Goal: Register for event/course

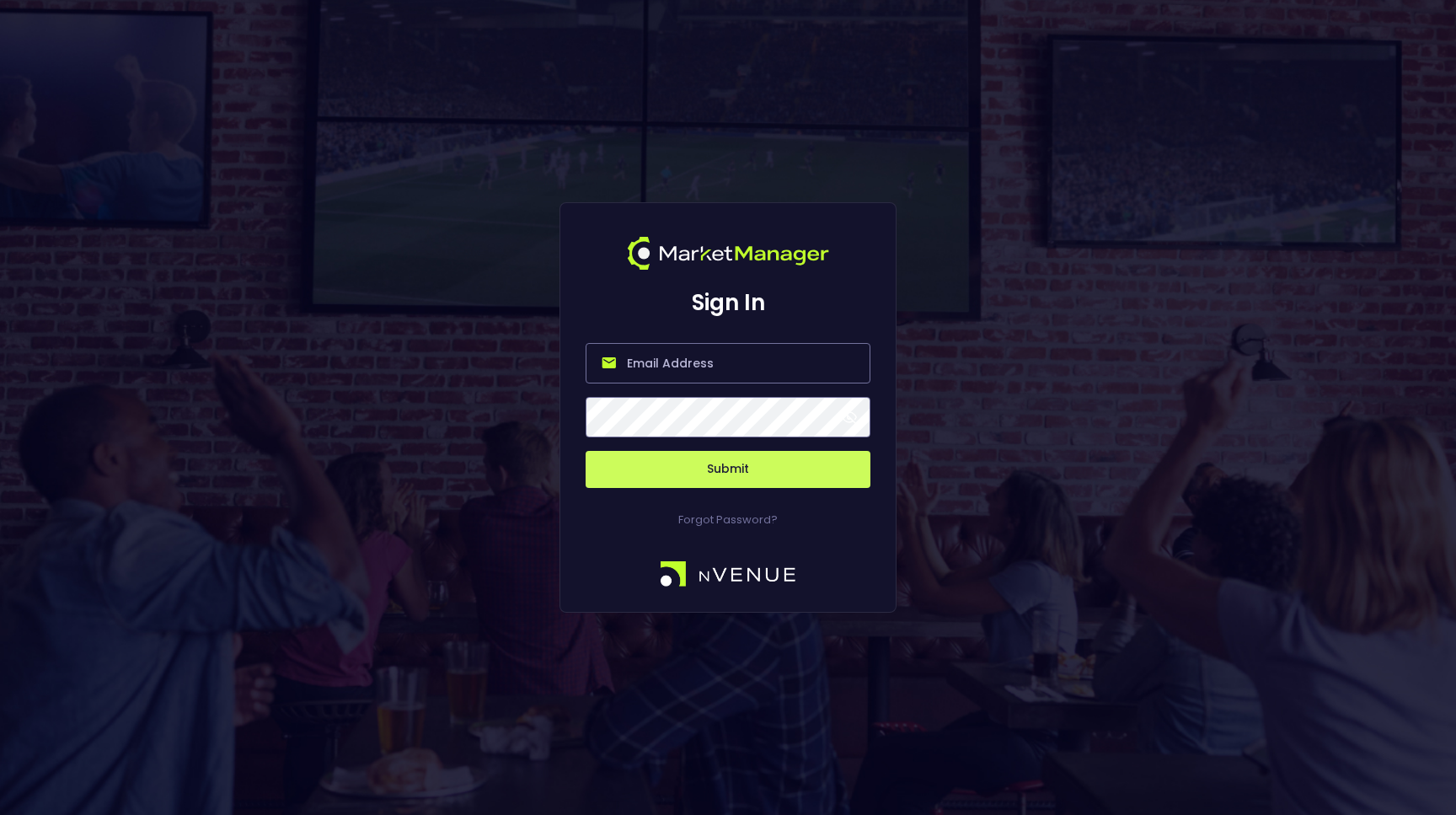
click at [623, 354] on input "email" at bounding box center [728, 363] width 285 height 41
click at [677, 374] on input "email" at bounding box center [728, 363] width 285 height 41
click at [667, 328] on form "Submit" at bounding box center [728, 406] width 285 height 166
click at [667, 360] on input "email" at bounding box center [728, 363] width 285 height 41
type input "[PERSON_NAME][EMAIL_ADDRESS][DOMAIN_NAME]"
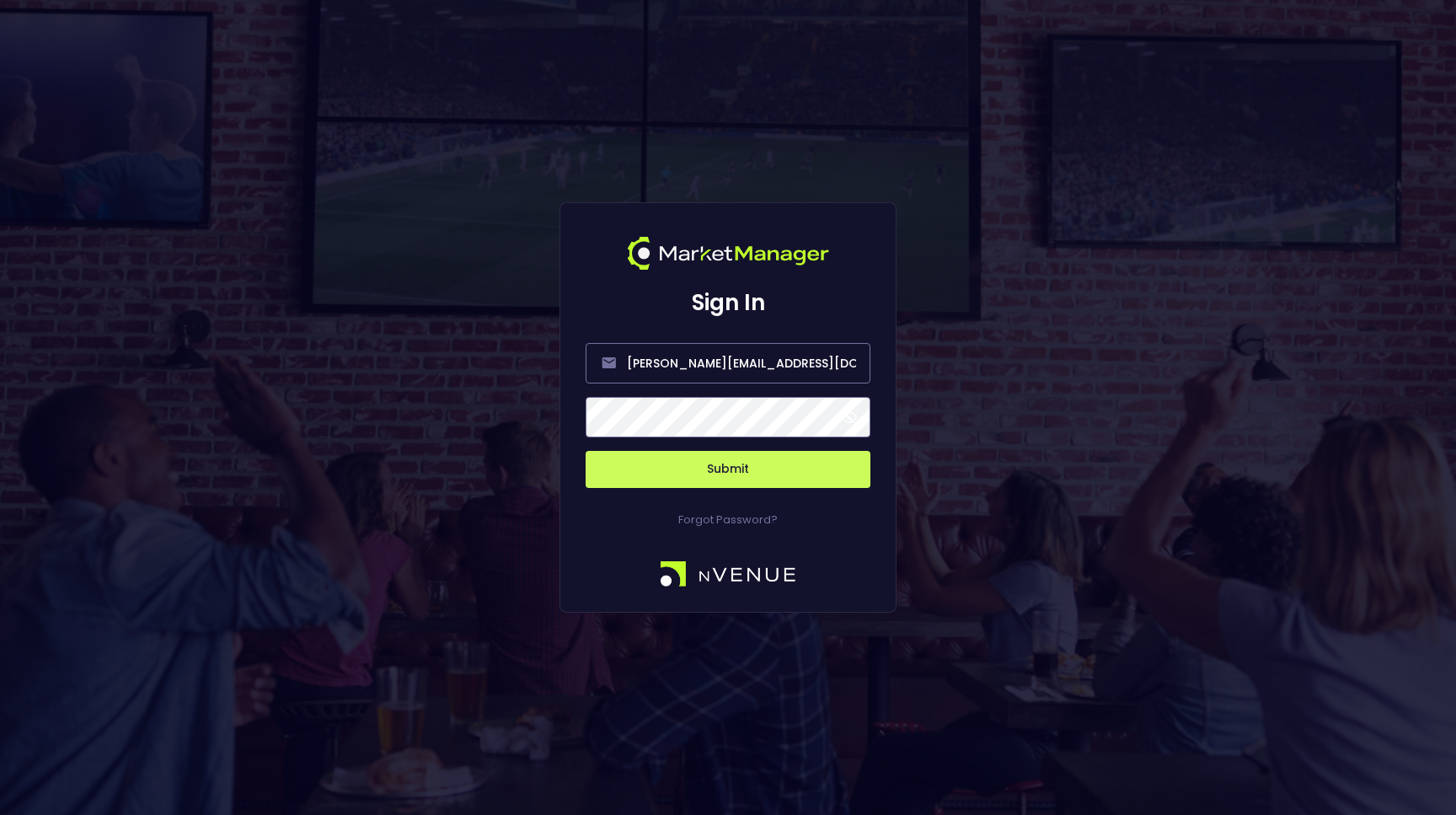
click at [667, 452] on button "Submit" at bounding box center [728, 469] width 285 height 37
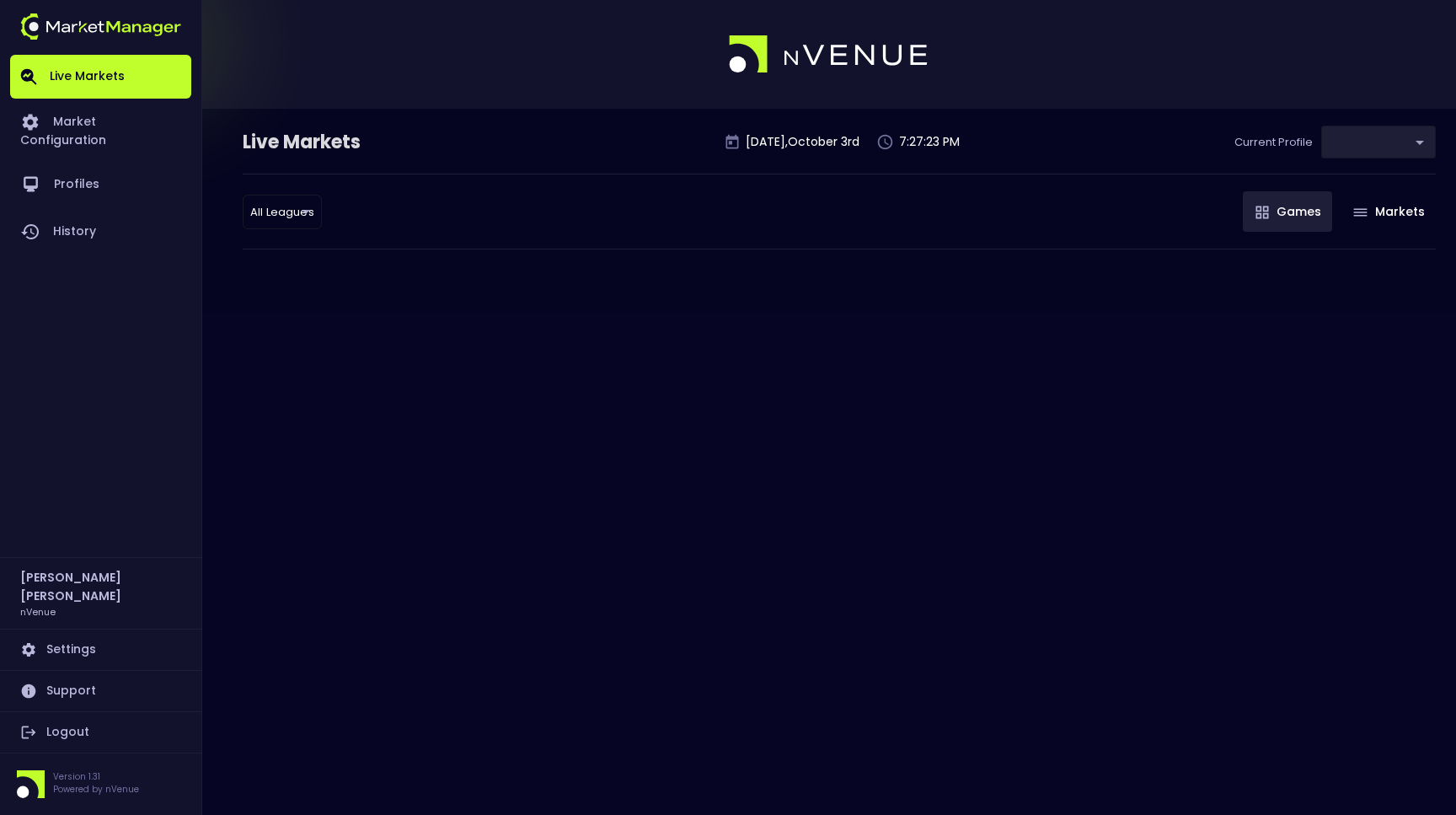
type input "9d8bad92-567c-44a6-ba12-e9bc101fa057"
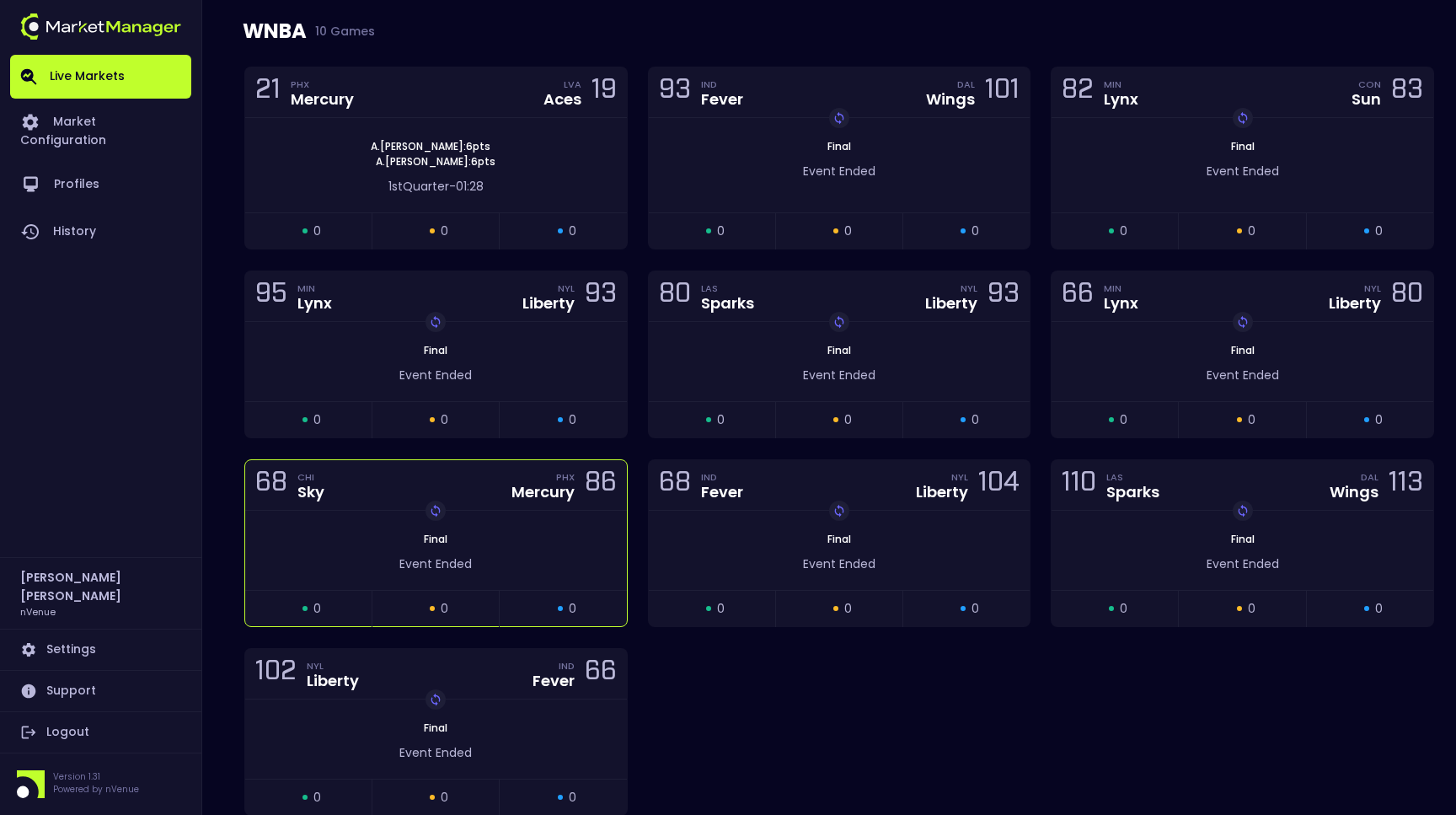
scroll to position [1560, 0]
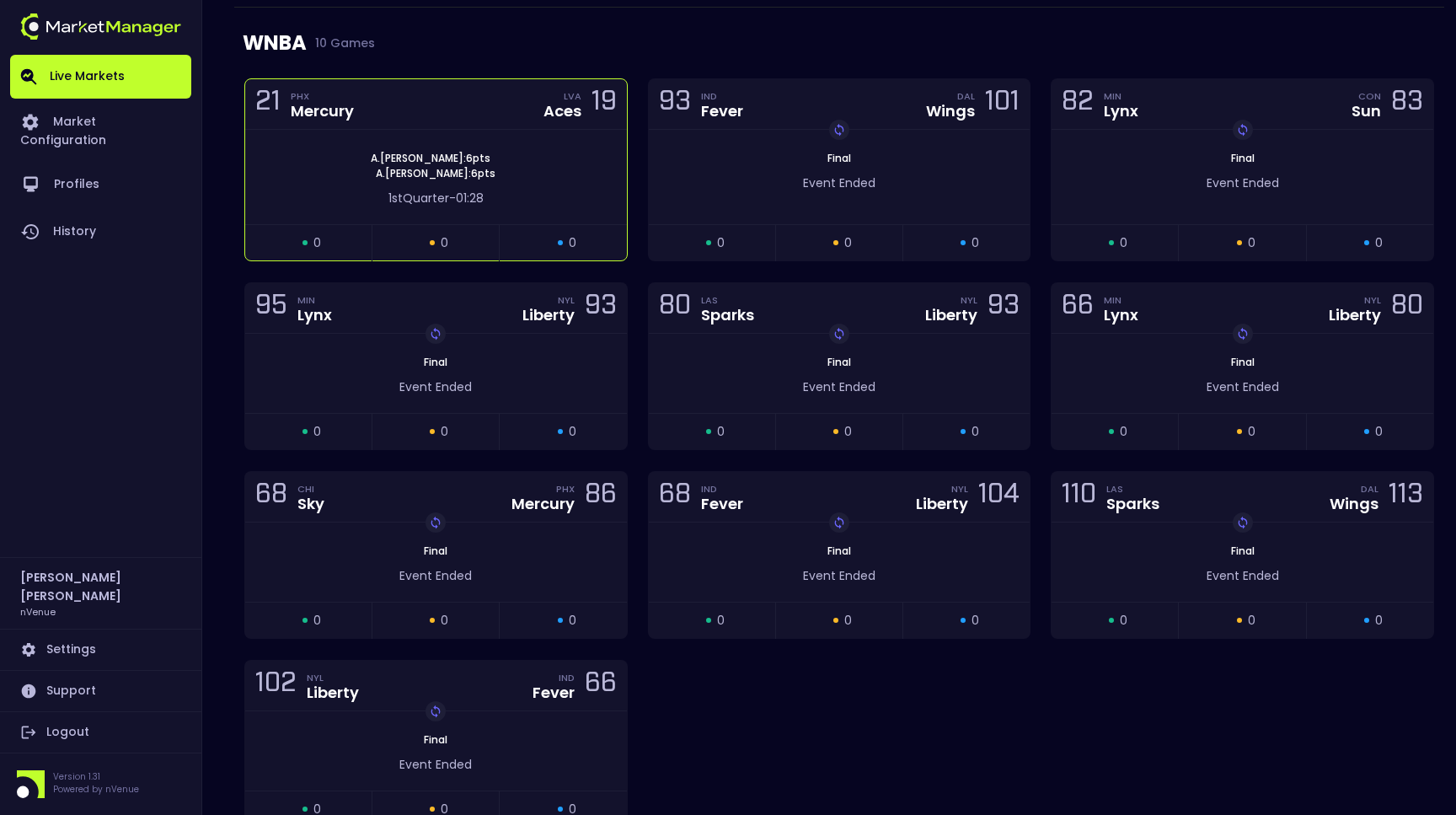
click at [521, 186] on div "1st Quarter - 01:28" at bounding box center [436, 193] width 382 height 26
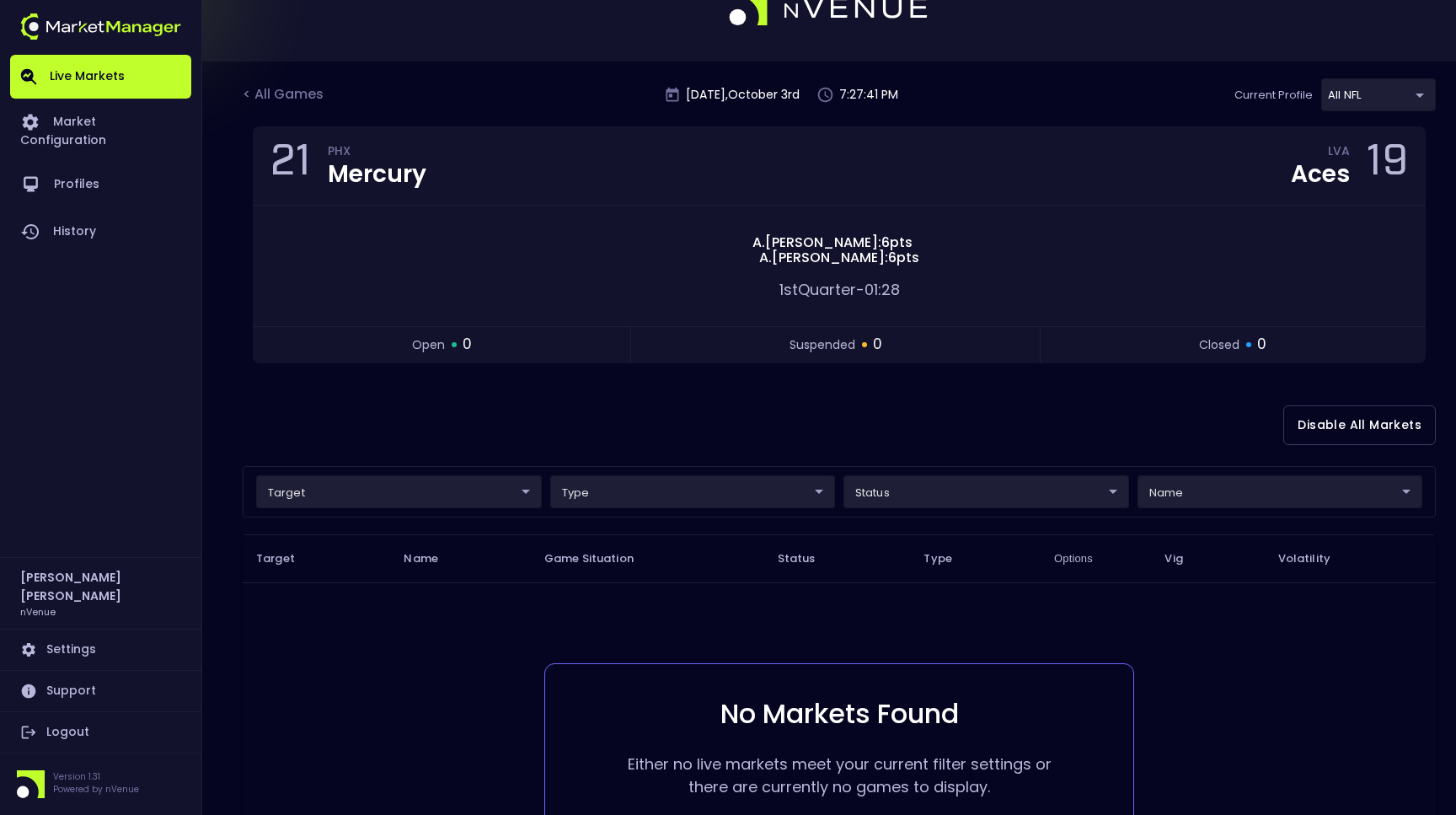
scroll to position [49, 0]
